Goal: Information Seeking & Learning: Learn about a topic

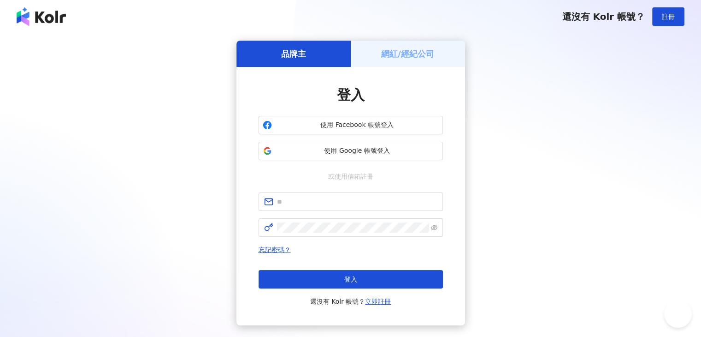
click at [346, 157] on button "使用 Google 帳號登入" at bounding box center [351, 151] width 184 height 18
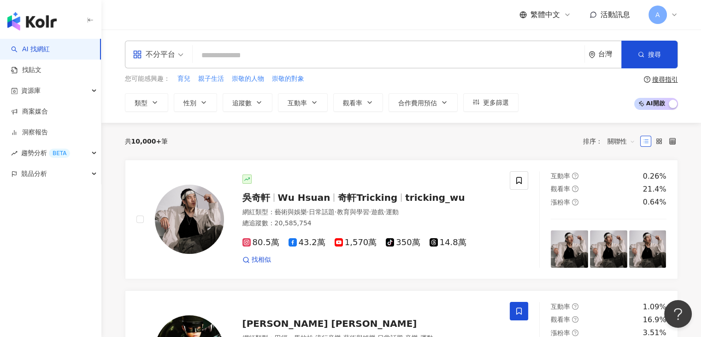
click at [390, 61] on input "search" at bounding box center [388, 56] width 385 height 18
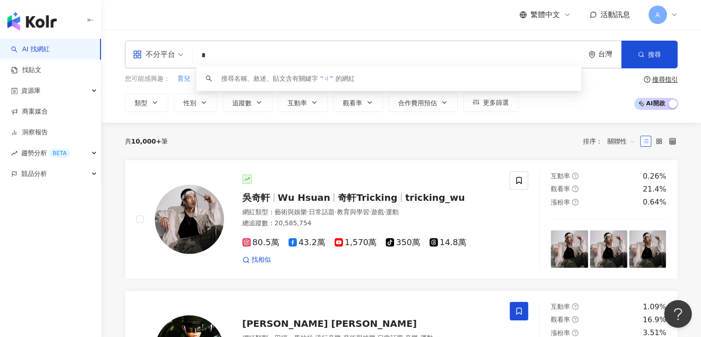
type input "*"
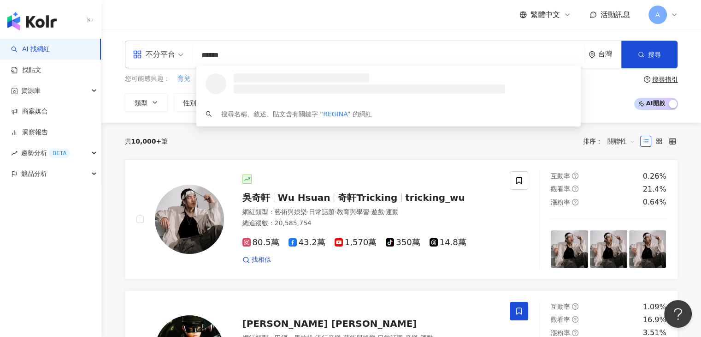
click at [677, 47] on div "不分平台 ****** 台灣 搜尋 loading 搜尋名稱、敘述、貼文含有關鍵字 “ REGINA ” 的網紅" at bounding box center [401, 55] width 553 height 28
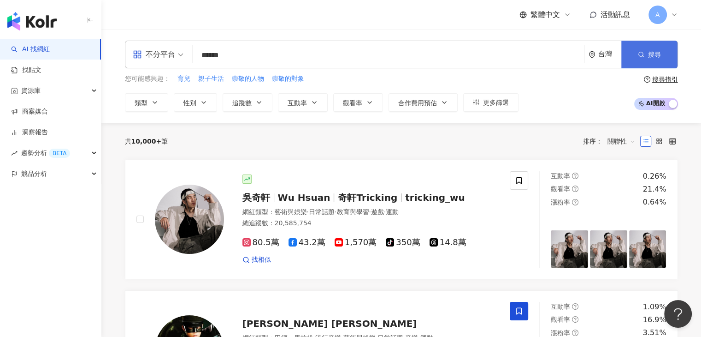
click at [659, 53] on span "搜尋" at bounding box center [654, 54] width 13 height 7
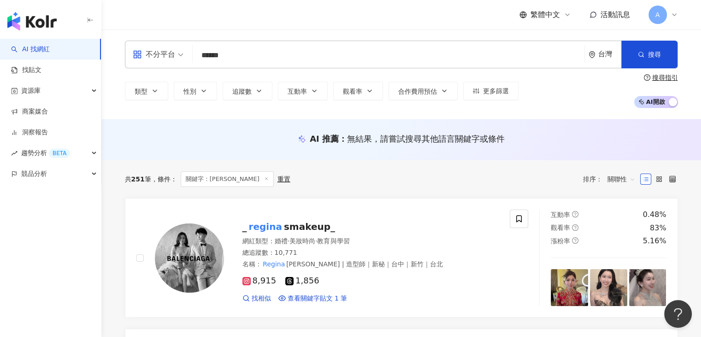
click at [320, 53] on input "******" at bounding box center [388, 56] width 385 height 18
paste input "**********"
type input "**********"
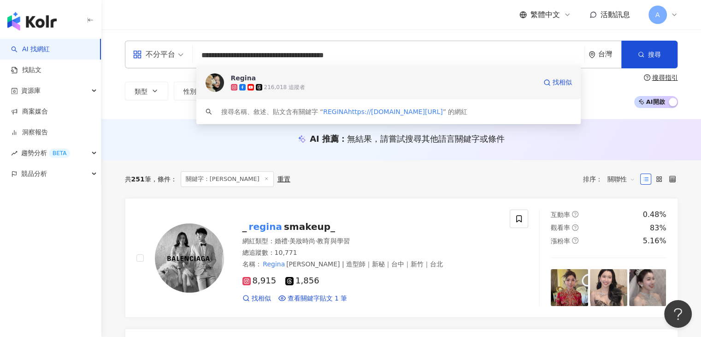
click at [337, 82] on span "Regina" at bounding box center [384, 77] width 306 height 9
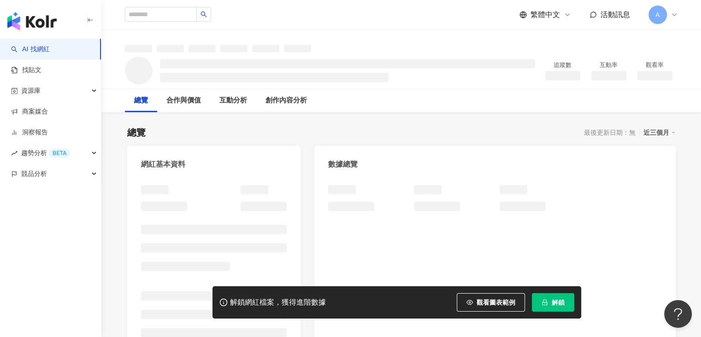
click at [538, 304] on button "解鎖" at bounding box center [553, 302] width 42 height 18
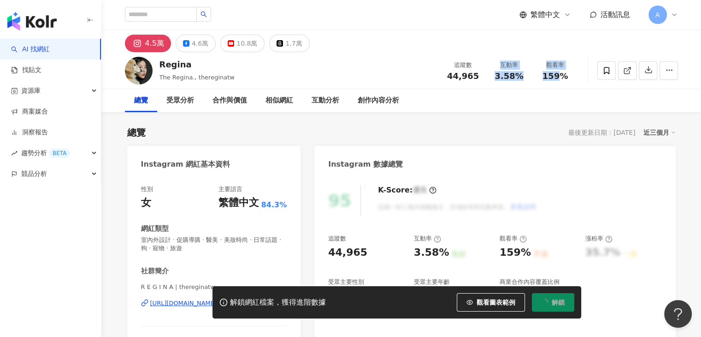
drag, startPoint x: 494, startPoint y: 59, endPoint x: 559, endPoint y: 75, distance: 66.5
click at [559, 75] on div "追蹤數 44,965 互動率 3.58% 觀看率 159%" at bounding box center [509, 70] width 138 height 27
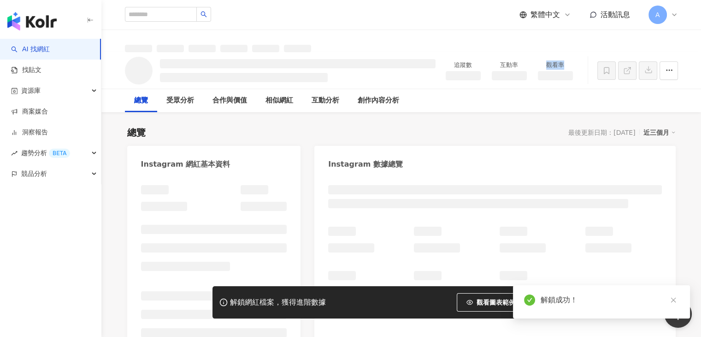
drag, startPoint x: 573, startPoint y: 80, endPoint x: 518, endPoint y: 68, distance: 55.7
click at [518, 68] on div "追蹤數 互動率 觀看率" at bounding box center [509, 71] width 138 height 28
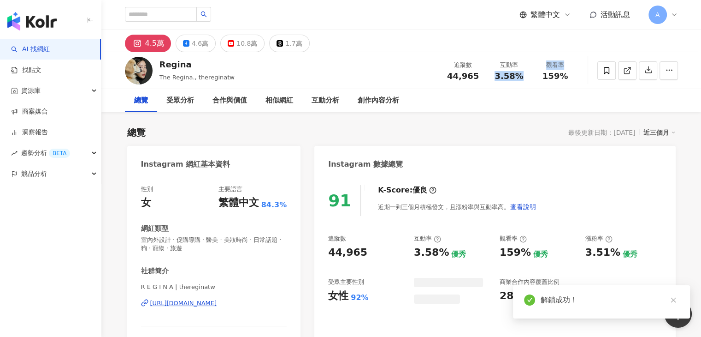
click at [566, 77] on div "追蹤數 44,965 互動率 3.58% 觀看率 159%" at bounding box center [509, 70] width 138 height 27
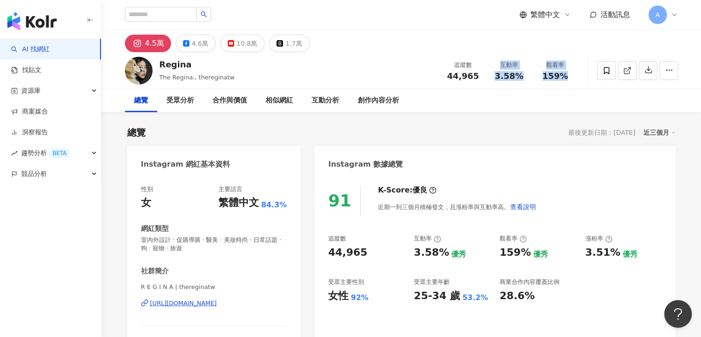
click at [502, 63] on div "互動率" at bounding box center [509, 64] width 35 height 9
click at [496, 65] on div "互動率" at bounding box center [509, 64] width 35 height 9
drag, startPoint x: 496, startPoint y: 64, endPoint x: 520, endPoint y: 73, distance: 25.7
click at [520, 73] on div "互動率 3.58%" at bounding box center [509, 70] width 46 height 20
copy div "互動率 3.58%"
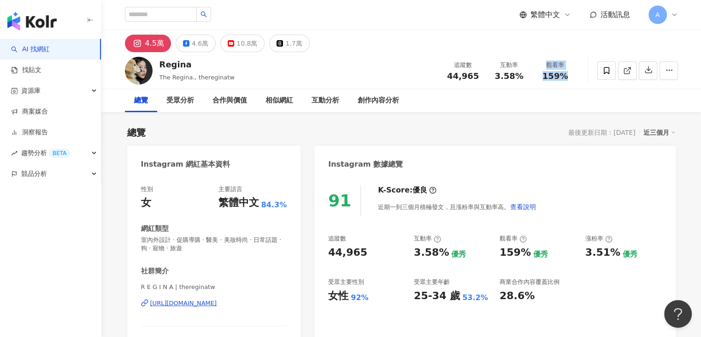
drag, startPoint x: 546, startPoint y: 65, endPoint x: 564, endPoint y: 77, distance: 22.3
click at [564, 77] on div "觀看率 159%" at bounding box center [556, 70] width 46 height 20
copy div "觀看率 159%"
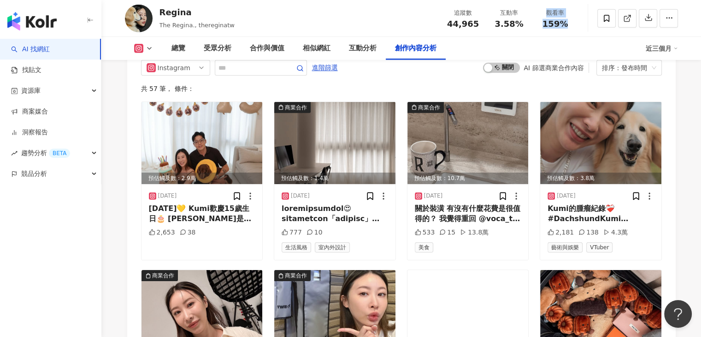
scroll to position [2812, 0]
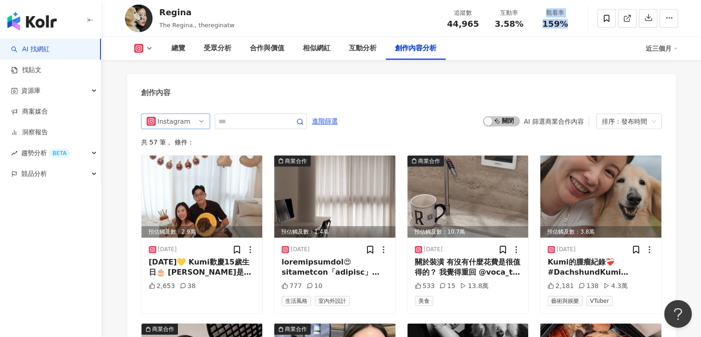
click at [183, 122] on div "Instagram" at bounding box center [173, 121] width 30 height 15
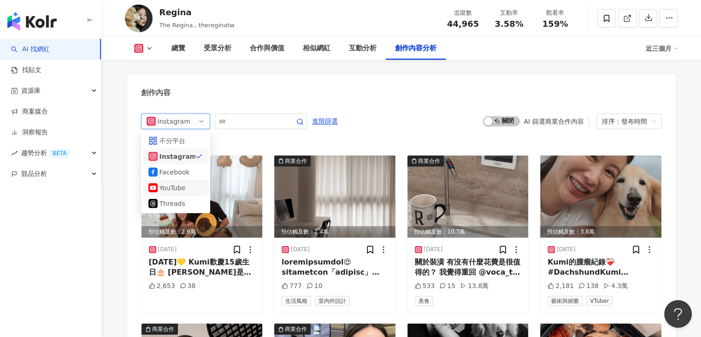
click at [181, 183] on div "YouTube" at bounding box center [175, 188] width 30 height 10
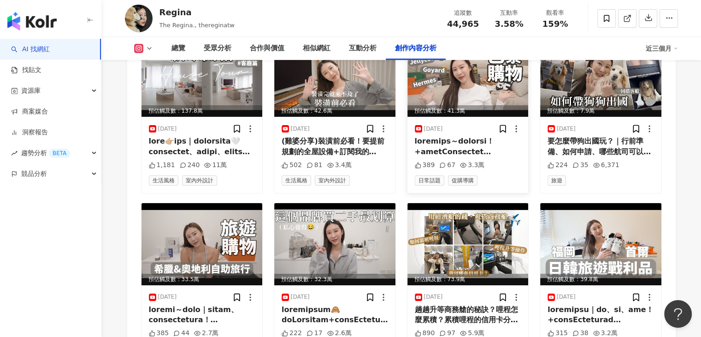
scroll to position [3268, 0]
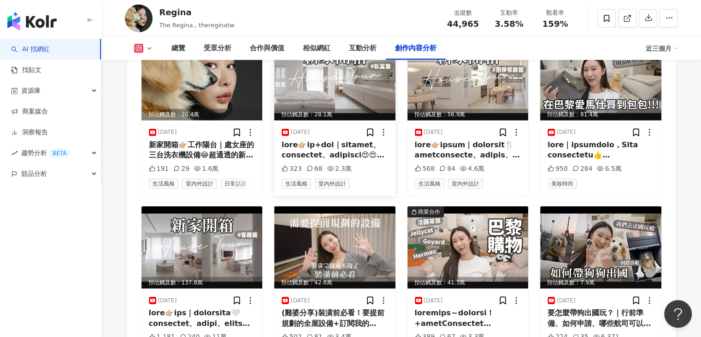
scroll to position [3037, 0]
